Goal: Task Accomplishment & Management: Use online tool/utility

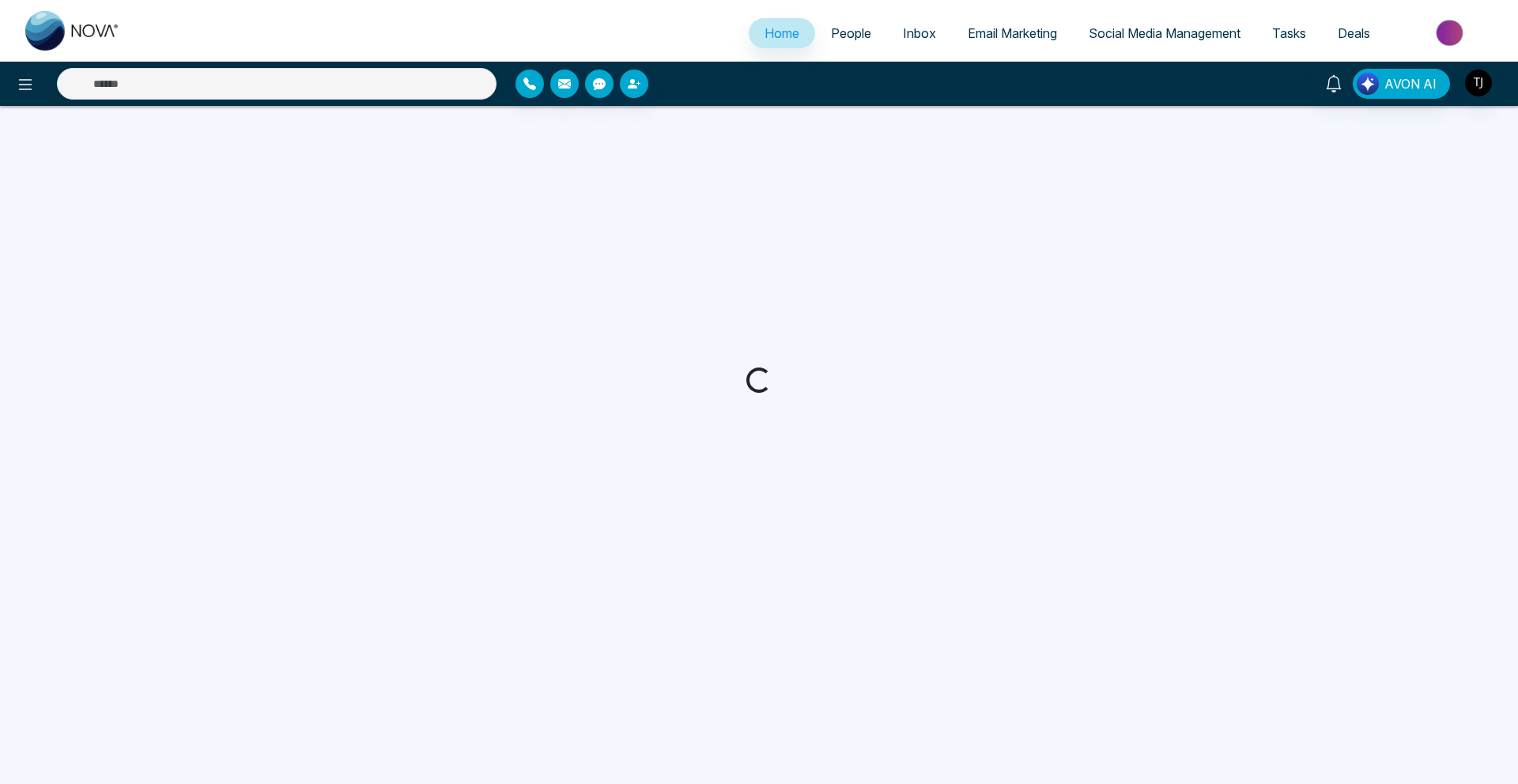
select select "*"
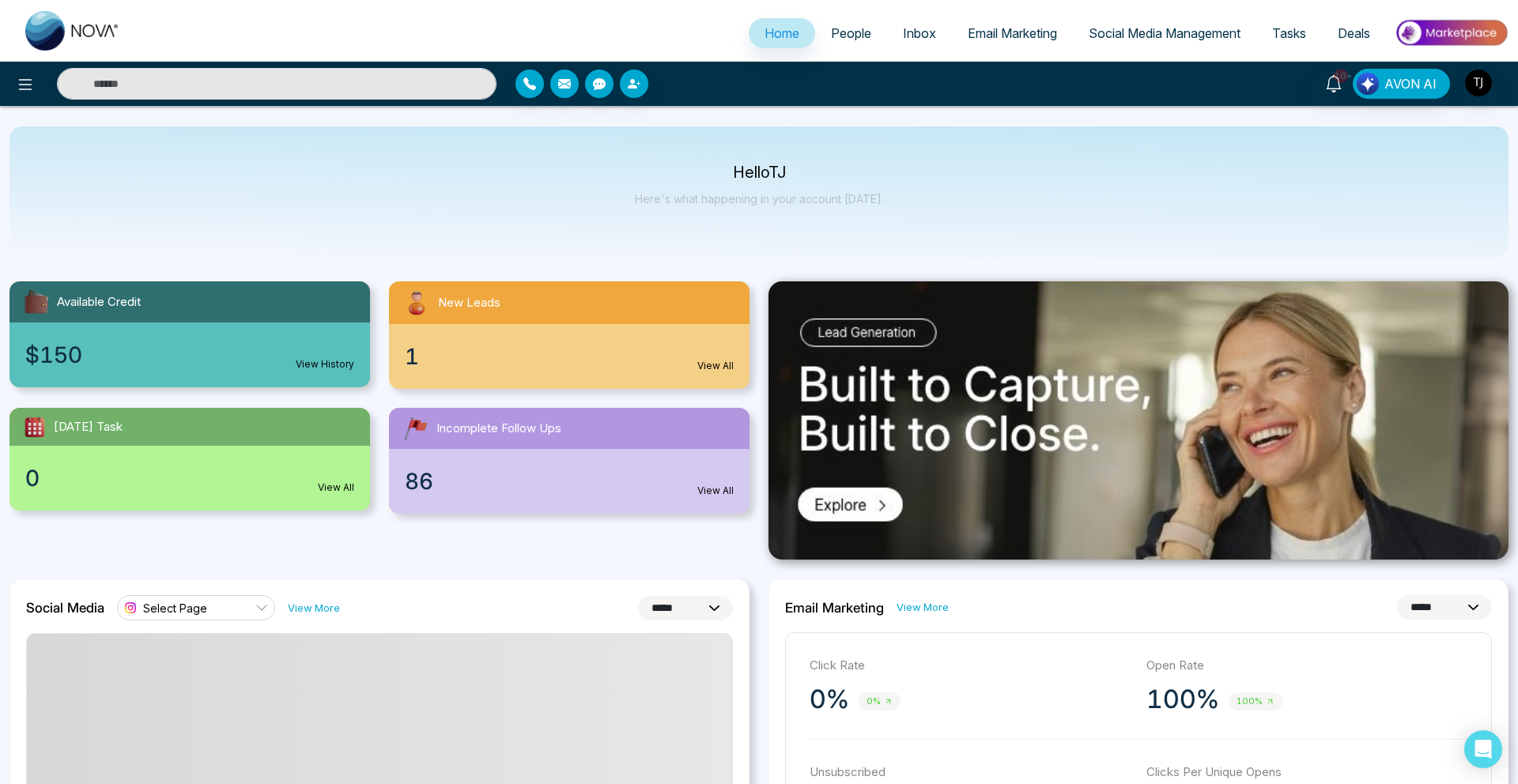
click at [1120, 31] on span "Social Media Management" at bounding box center [1165, 33] width 152 height 16
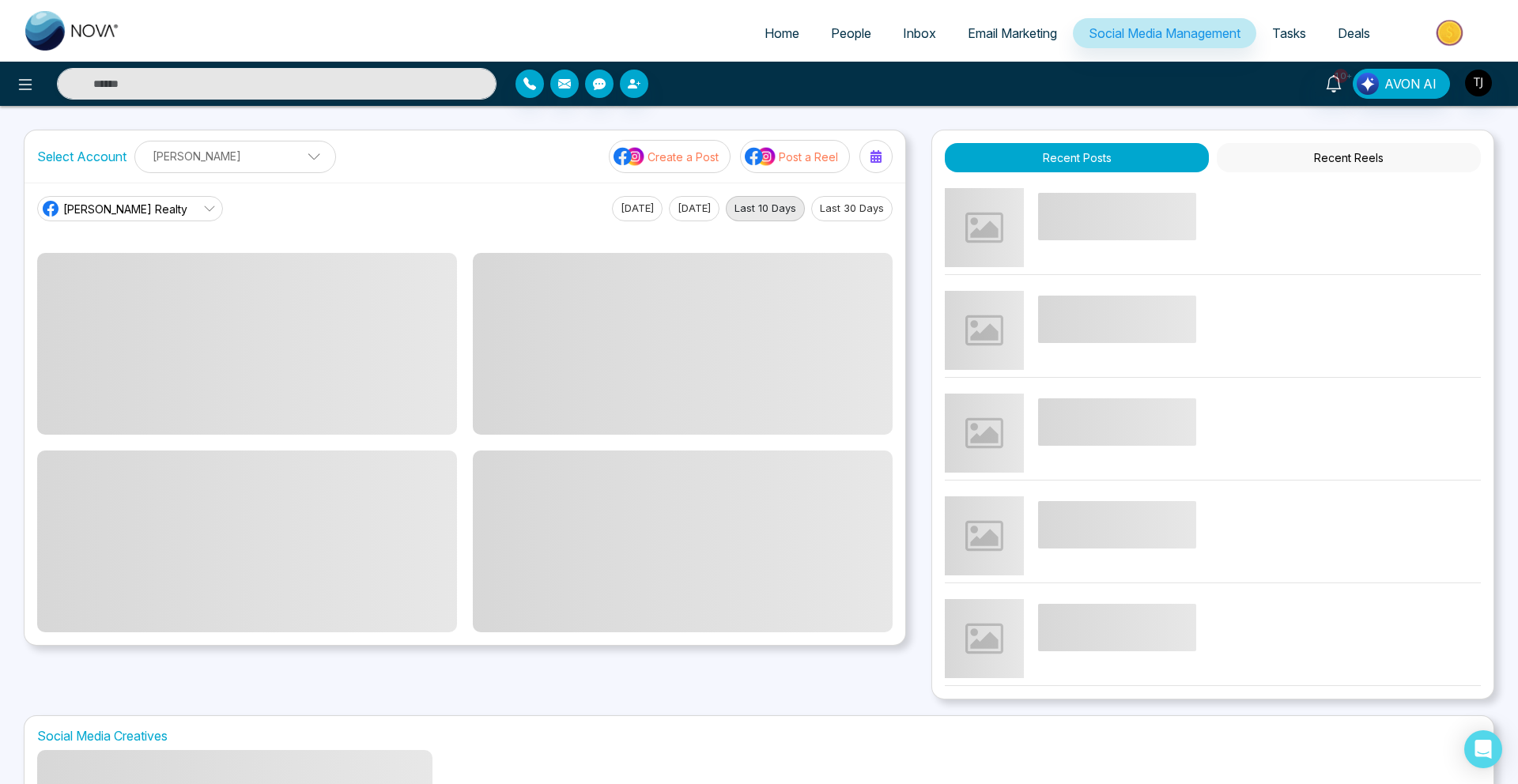
click at [787, 156] on p "Post a Reel" at bounding box center [808, 156] width 59 height 16
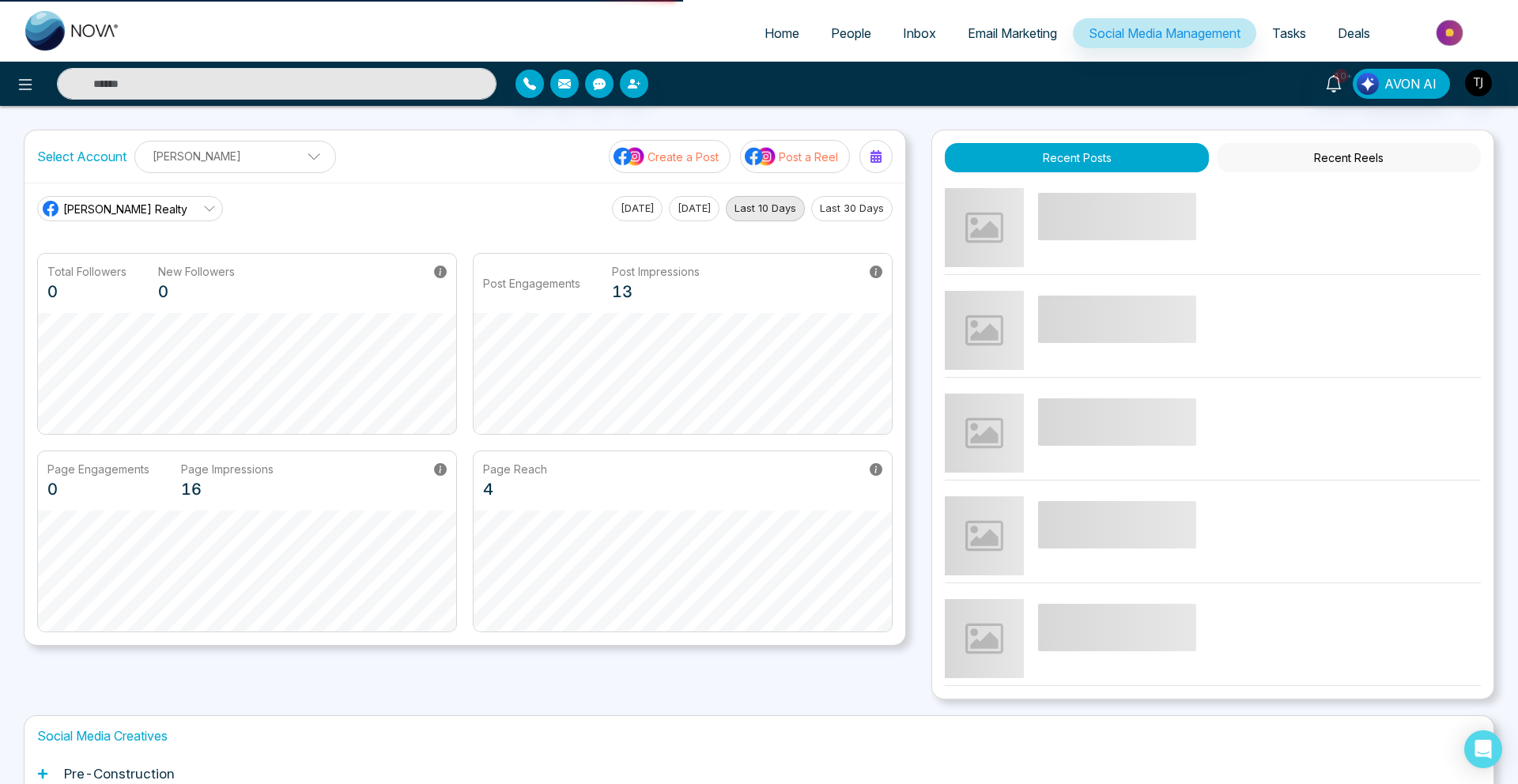
click at [787, 156] on p "Post a Reel" at bounding box center [808, 156] width 59 height 16
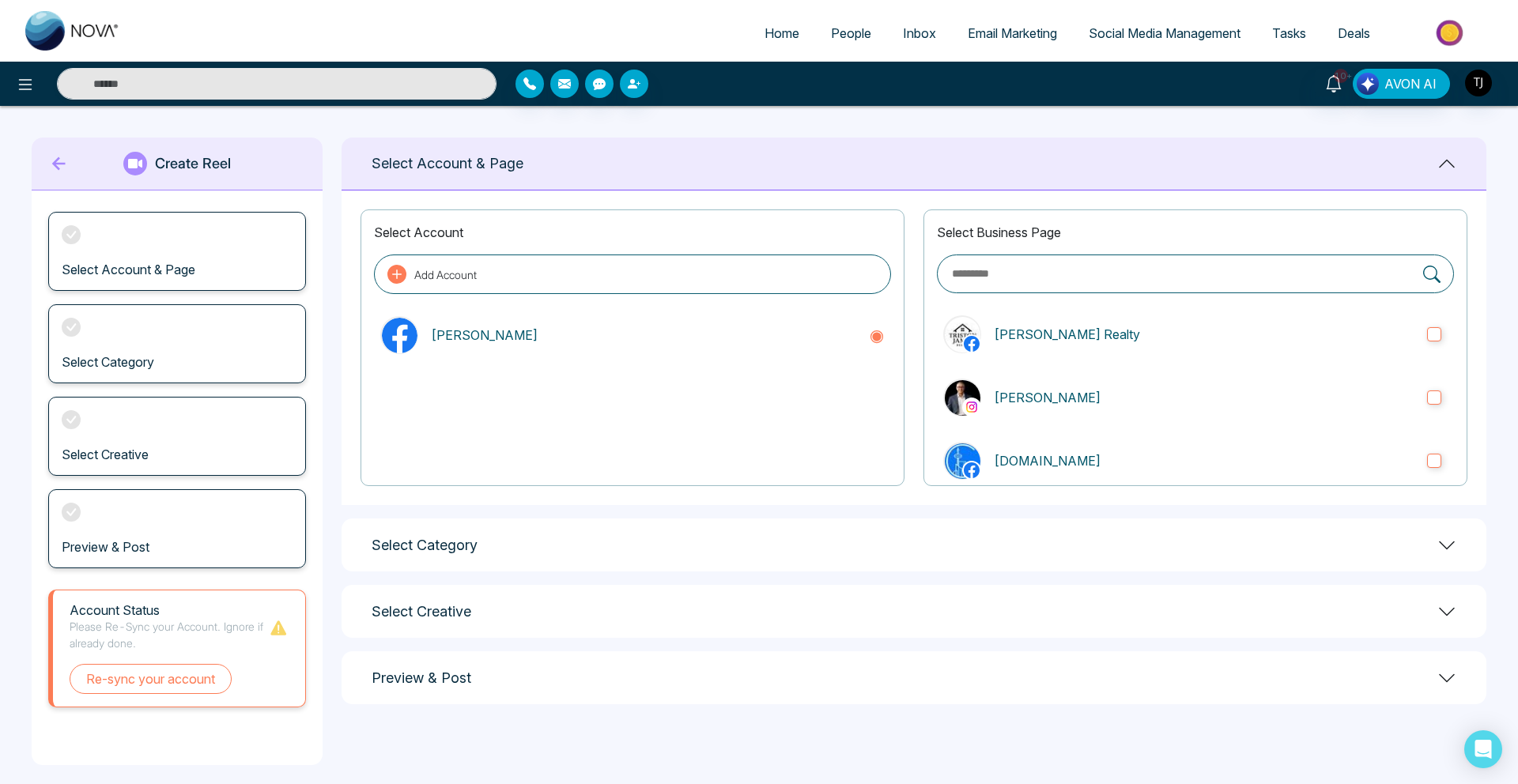
scroll to position [12, 0]
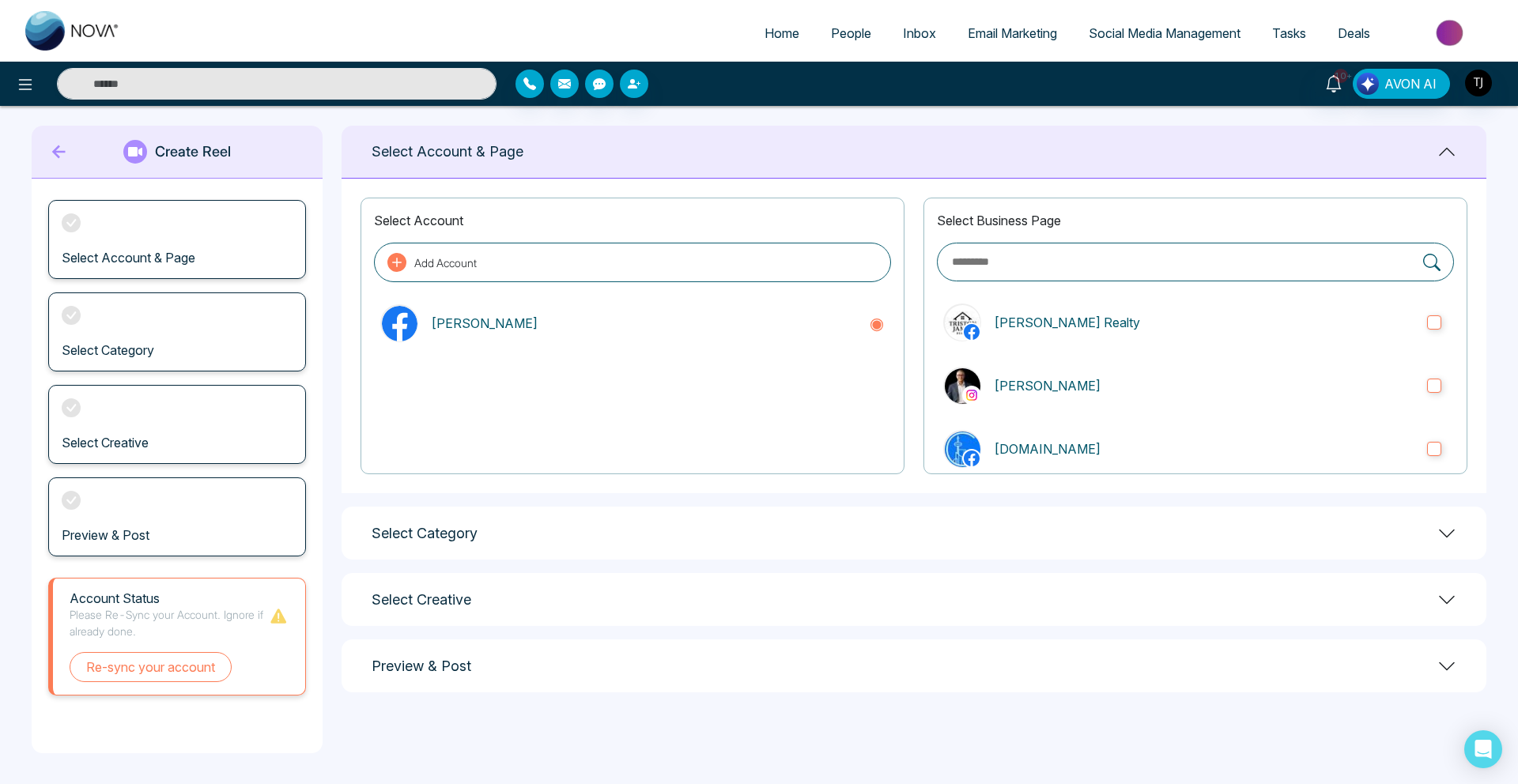
click at [563, 534] on div "Select Category" at bounding box center [914, 533] width 1145 height 53
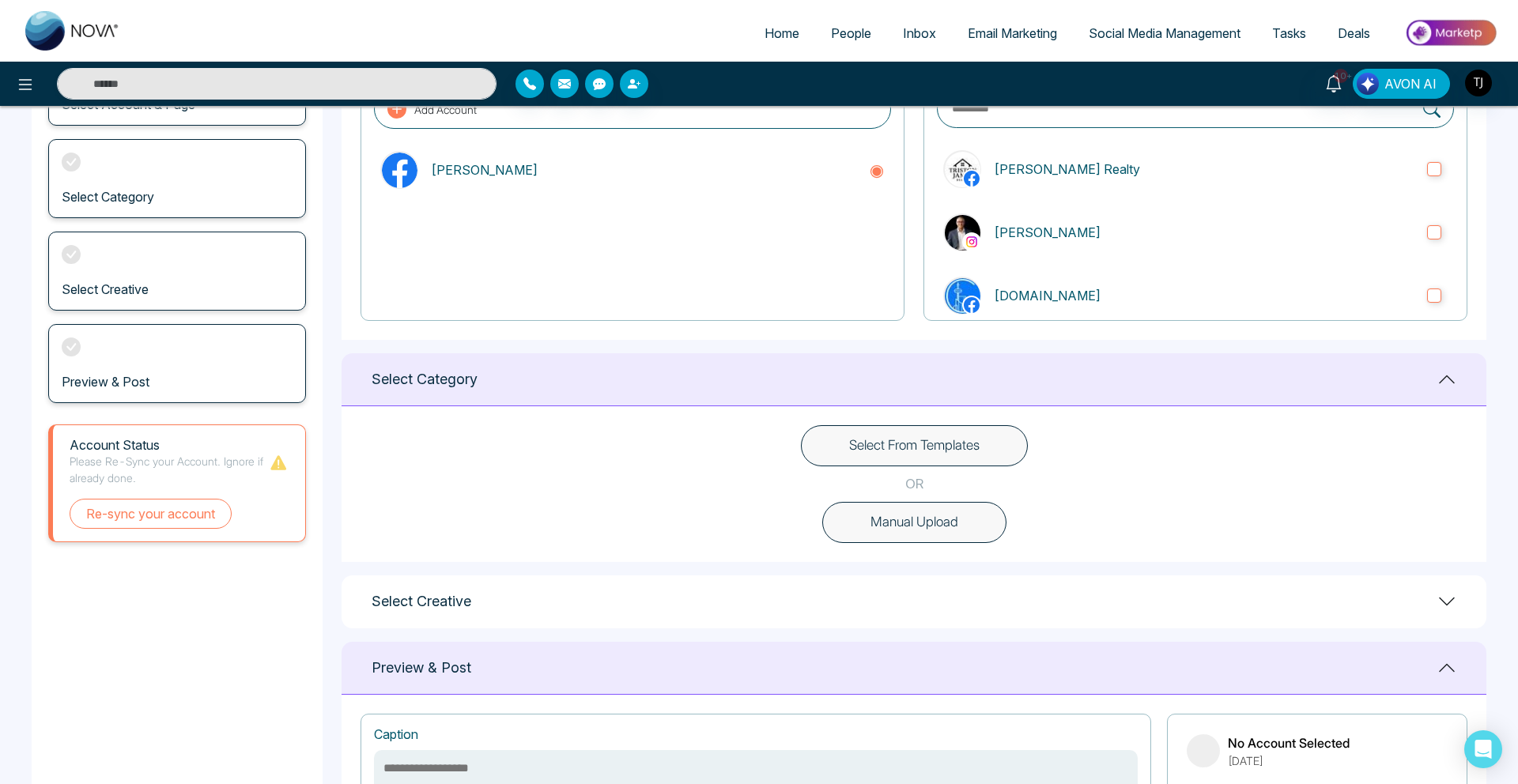
scroll to position [167, 0]
click at [883, 414] on div "Select From Templates OR Manual Upload" at bounding box center [914, 482] width 1145 height 156
click at [880, 442] on button "Select From Templates" at bounding box center [915, 444] width 227 height 41
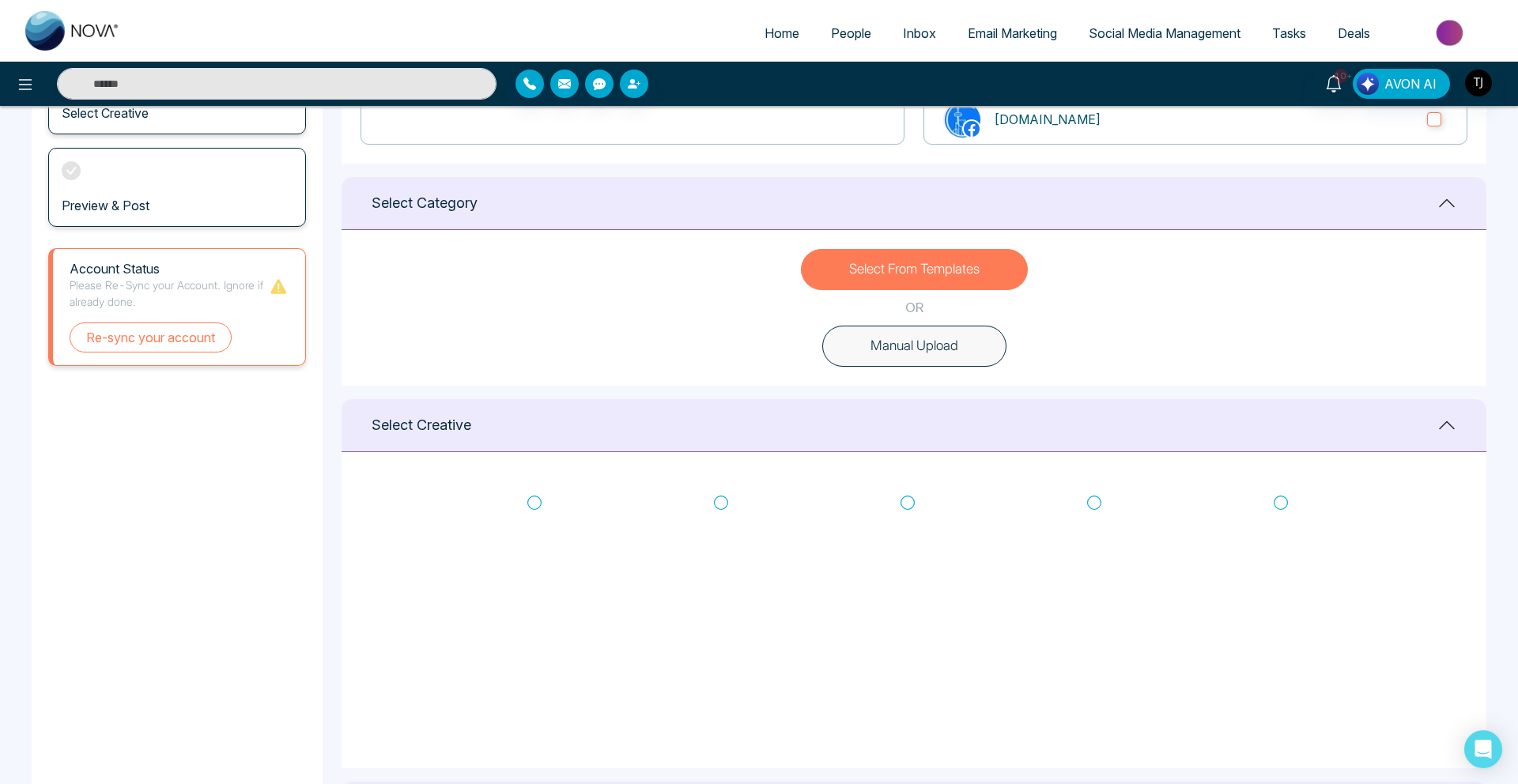
scroll to position [16, 0]
click at [1466, 86] on img "button" at bounding box center [1479, 83] width 27 height 27
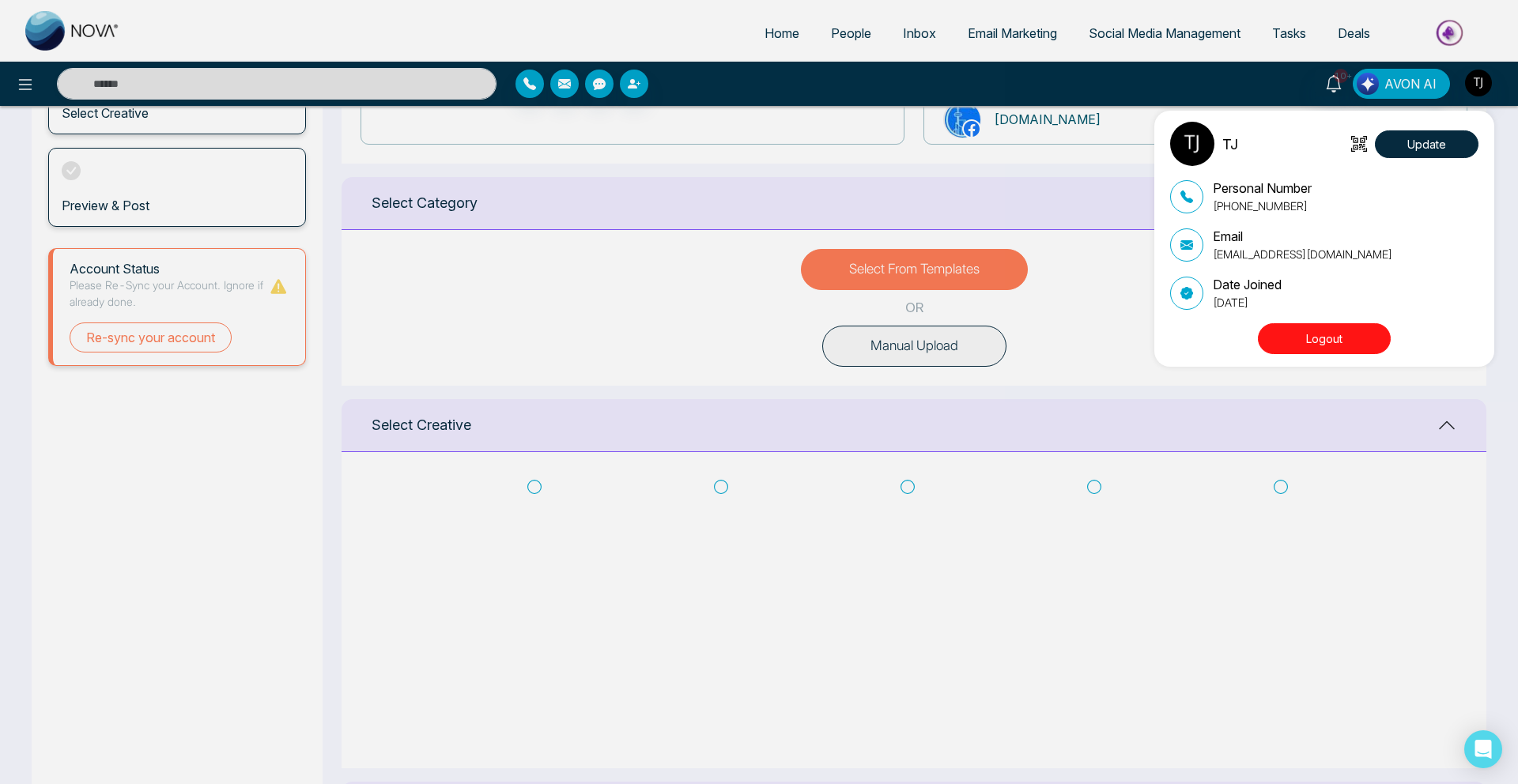
click at [1336, 341] on button "Logout" at bounding box center [1325, 339] width 133 height 31
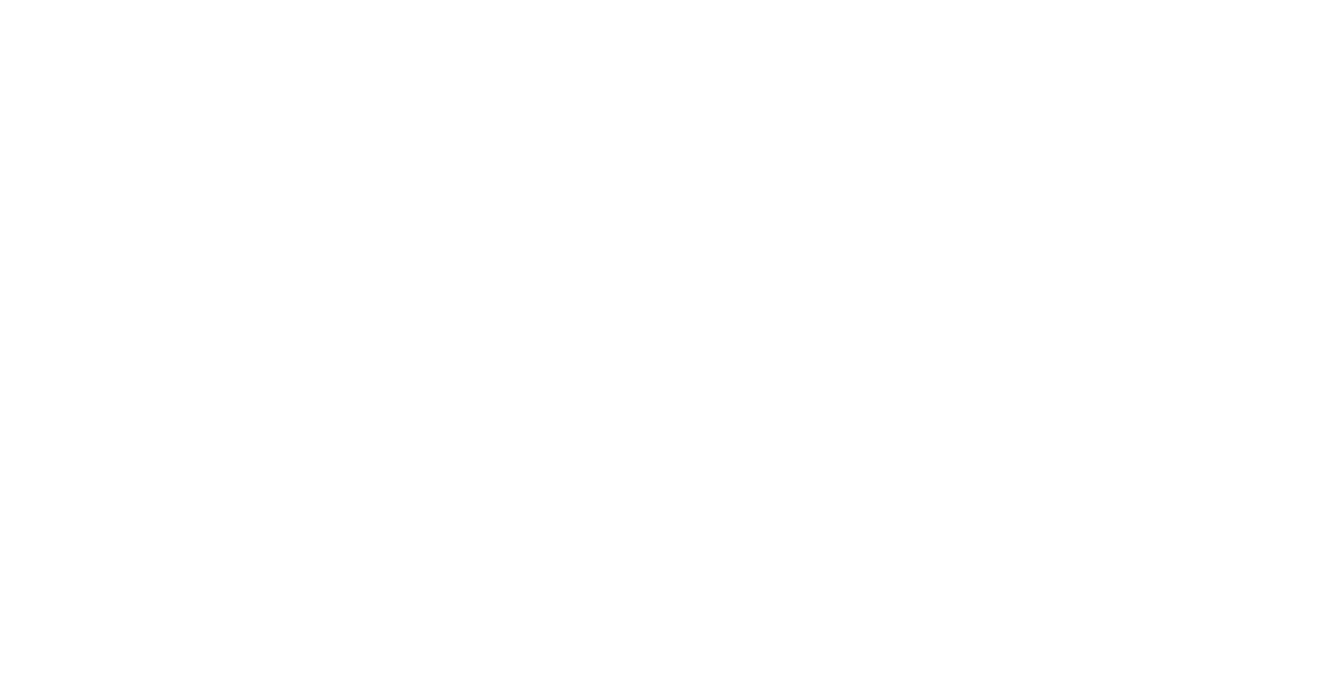
select select "*"
